Goal: Book appointment/travel/reservation

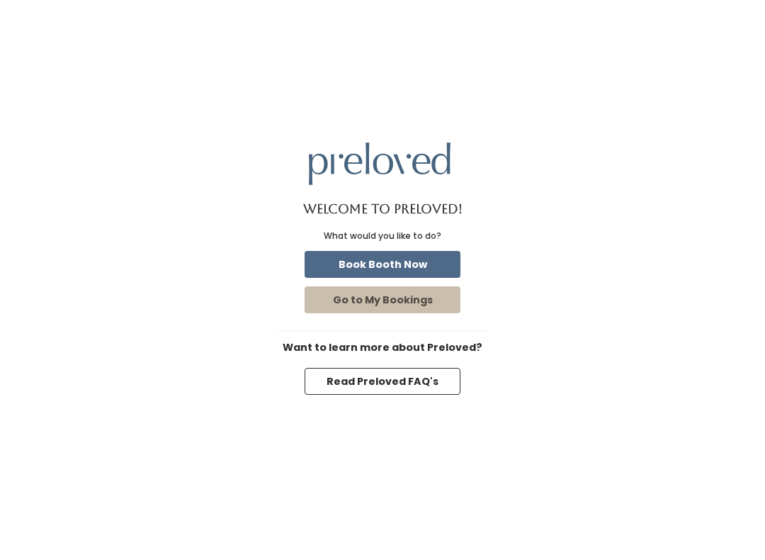
click at [424, 270] on button "Book Booth Now" at bounding box center [383, 264] width 156 height 27
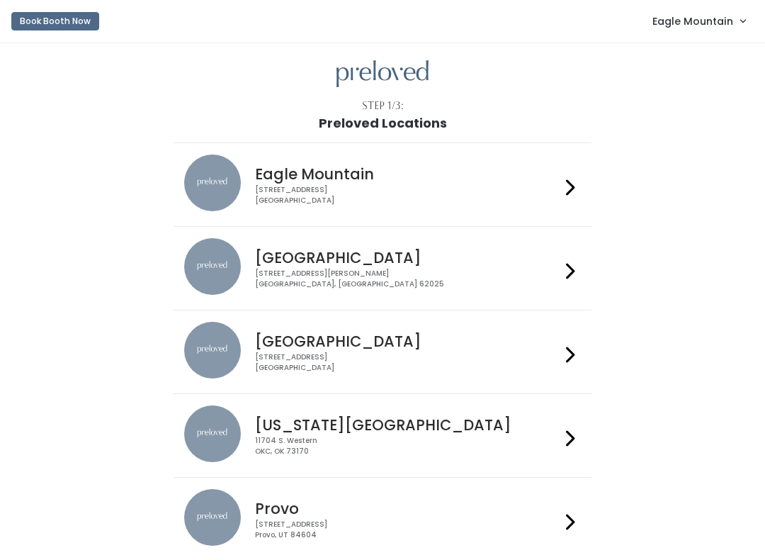
click at [684, 34] on link "Eagle Mountain" at bounding box center [698, 21] width 121 height 30
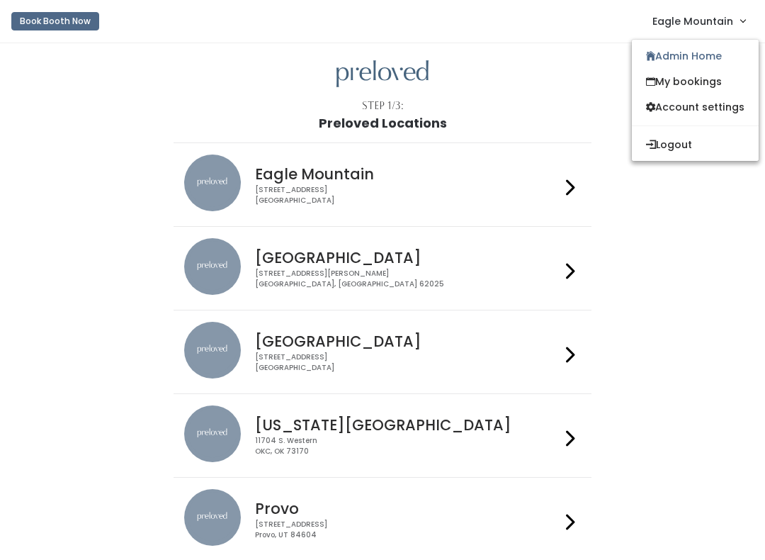
click at [694, 57] on link "Admin Home" at bounding box center [695, 56] width 127 height 26
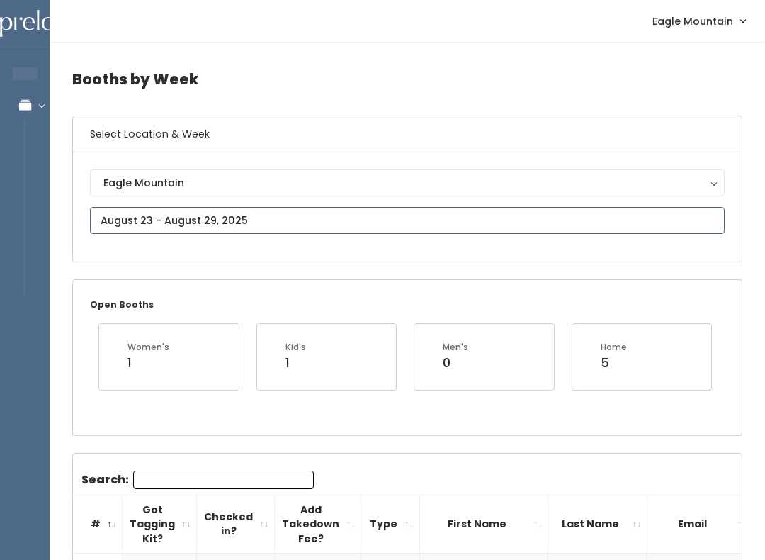
click at [362, 232] on input "text" at bounding box center [407, 220] width 635 height 27
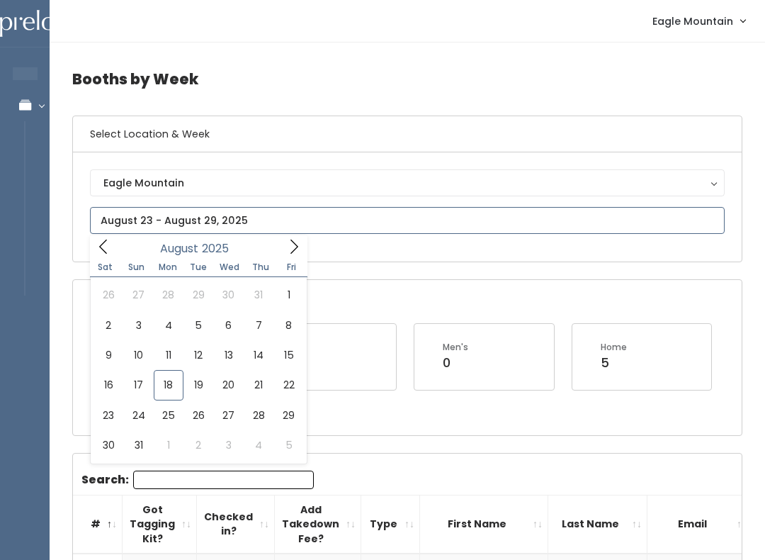
click at [295, 248] on icon at bounding box center [294, 247] width 16 height 16
type input "August 30 to September 5"
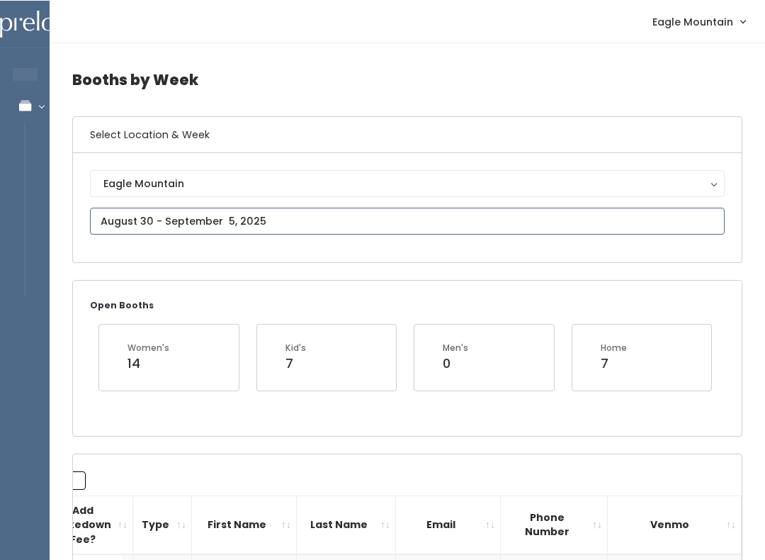
click at [334, 220] on input "text" at bounding box center [407, 220] width 635 height 27
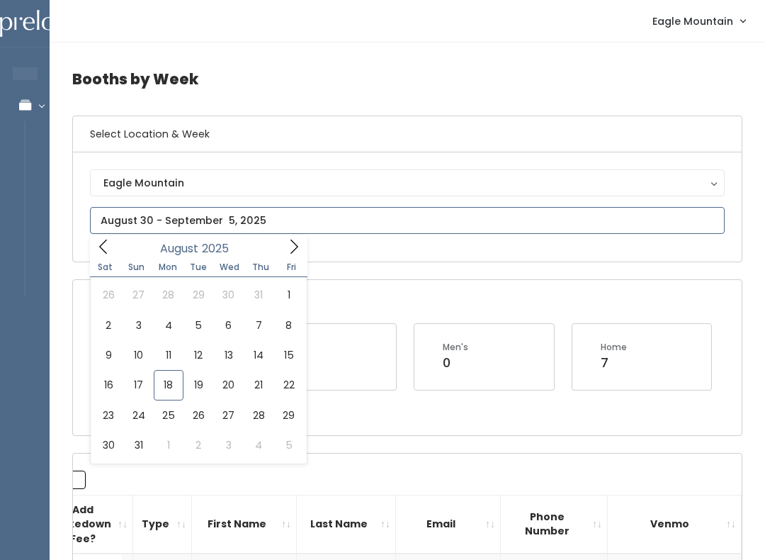
type input "August 2 to August 8"
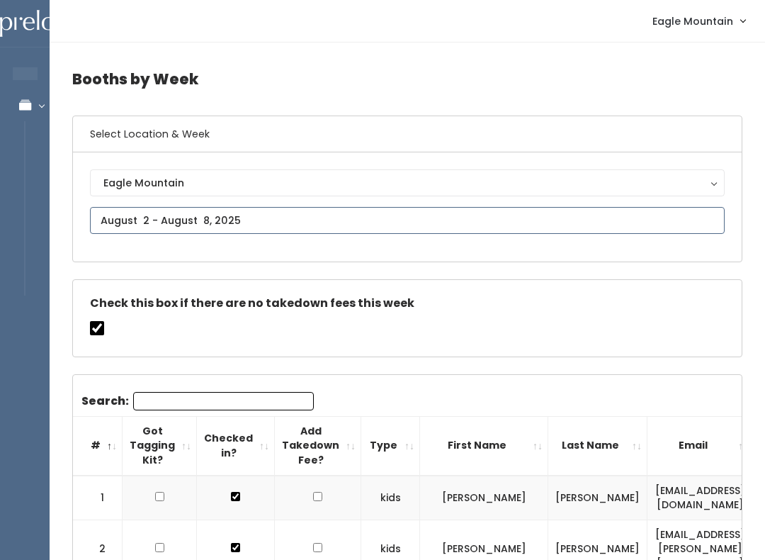
click at [368, 211] on input "text" at bounding box center [407, 220] width 635 height 27
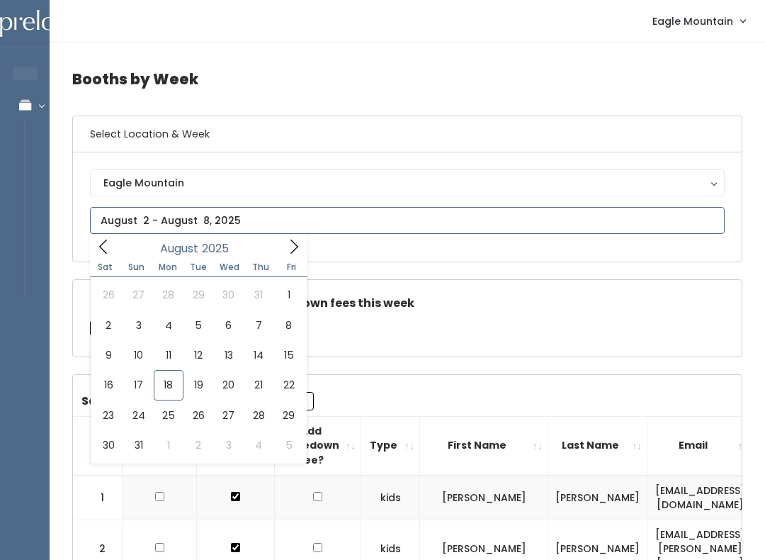
click at [286, 240] on icon at bounding box center [294, 247] width 16 height 16
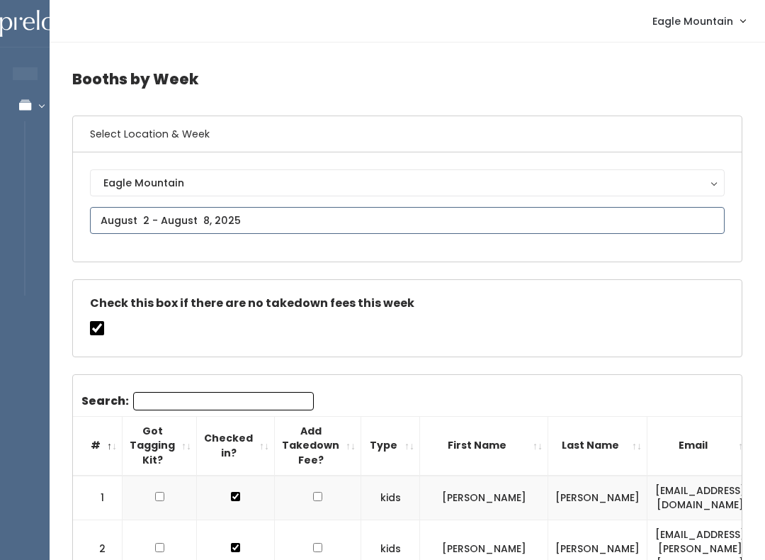
type input "September 6 to September 12"
